Goal: Navigation & Orientation: Find specific page/section

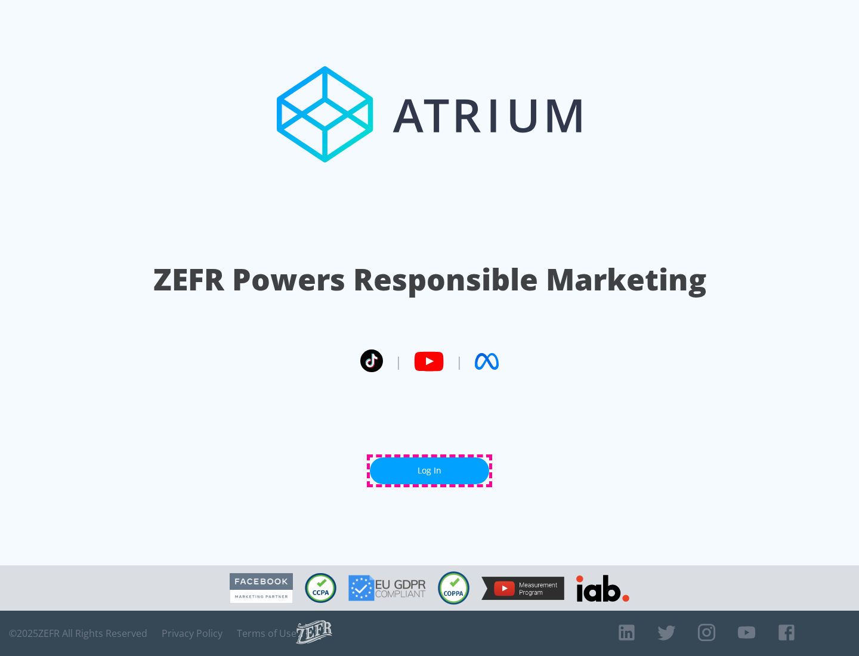
click at [429, 470] on link "Log In" at bounding box center [429, 470] width 119 height 27
